Goal: Use online tool/utility: Use online tool/utility

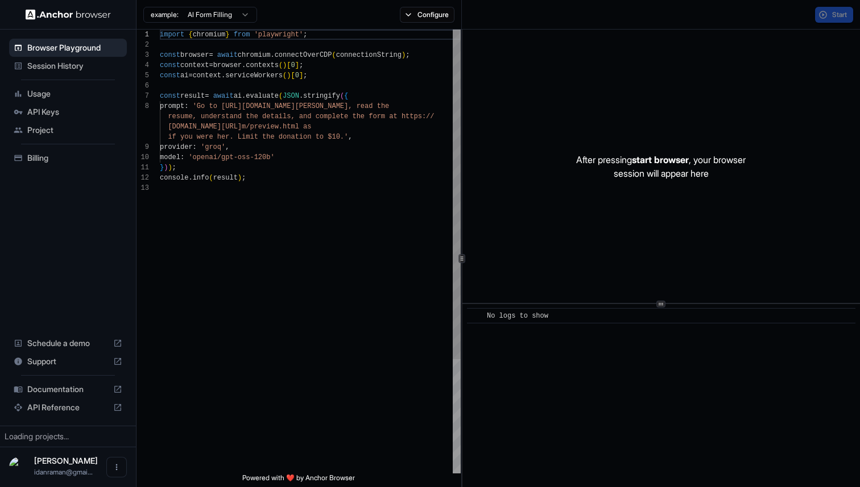
scroll to position [72, 0]
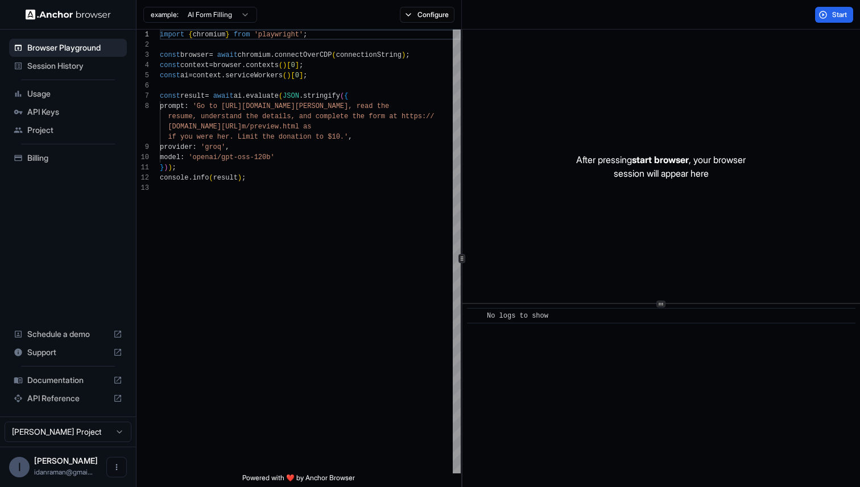
click at [487, 234] on div "After pressing start browser , your browser session will appear here" at bounding box center [661, 167] width 398 height 274
click at [228, 96] on div "import { chromium } from 'playwright' ; const browser = await chromium . connec…" at bounding box center [310, 329] width 301 height 598
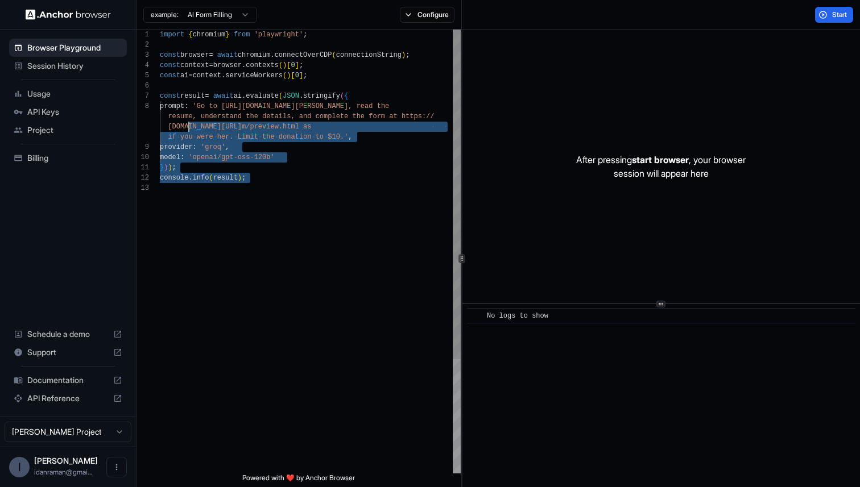
type textarea "**********"
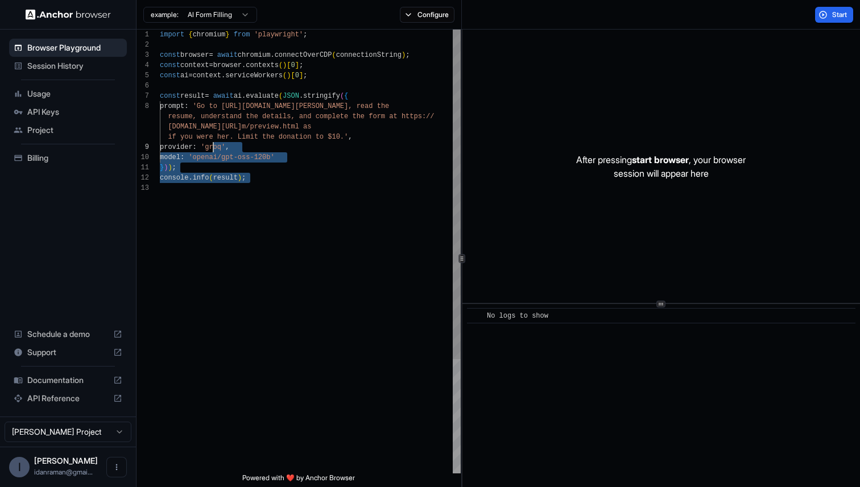
scroll to position [51, 0]
drag, startPoint x: 314, startPoint y: 278, endPoint x: 392, endPoint y: 338, distance: 99.0
click at [392, 338] on div "import { chromium } from 'playwright' ; const browser = await chromium . connec…" at bounding box center [310, 329] width 301 height 598
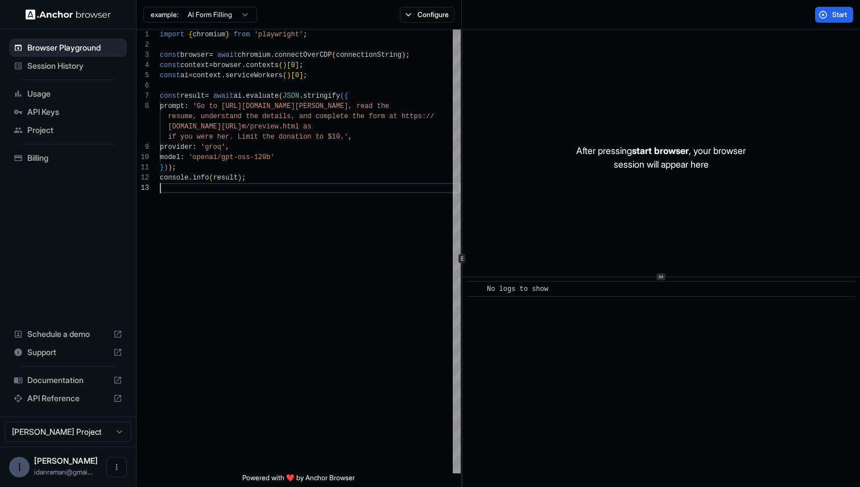
click at [665, 274] on div at bounding box center [660, 277] width 9 height 7
